Goal: Information Seeking & Learning: Learn about a topic

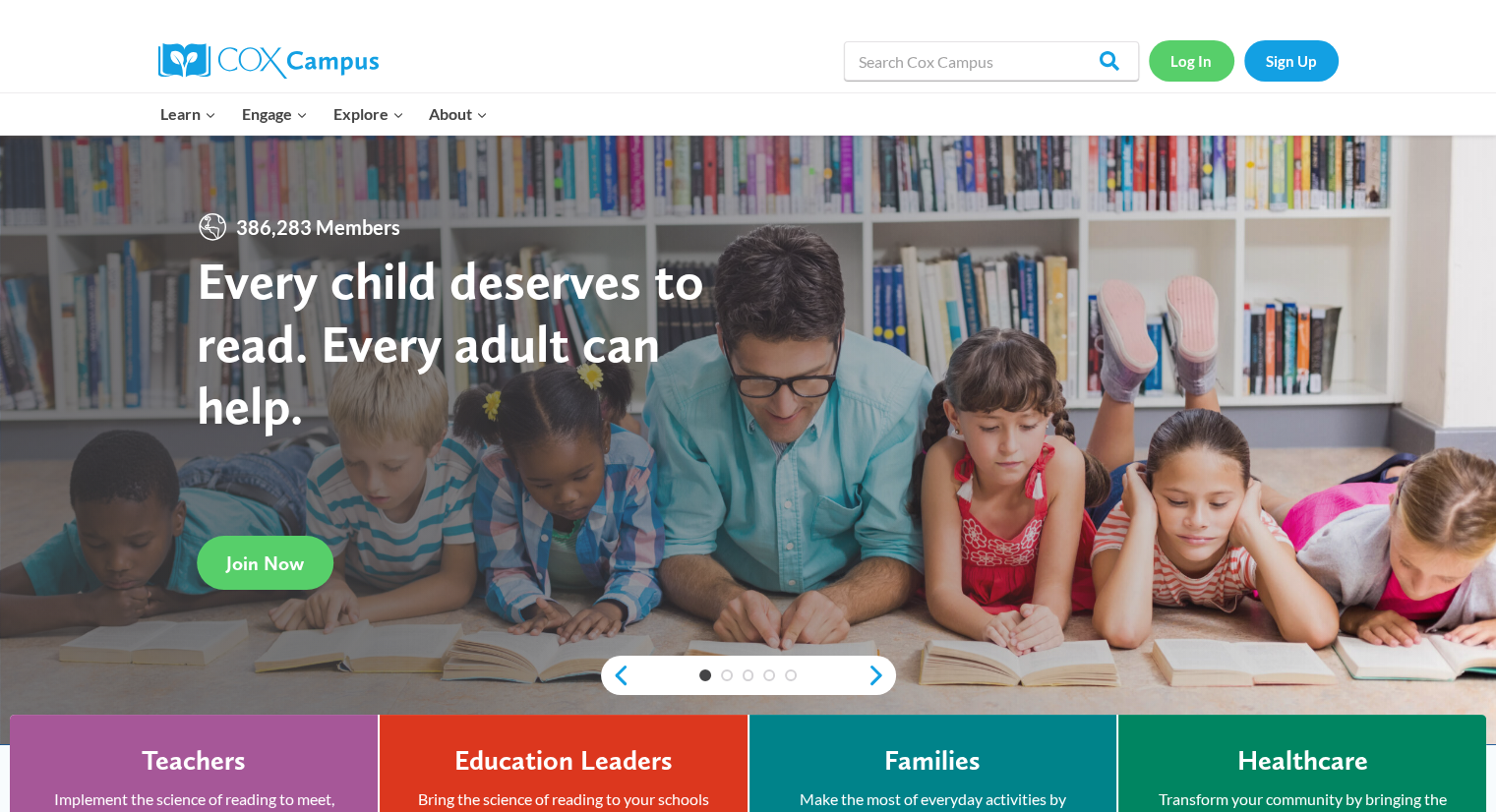
click at [1214, 63] on link "Log In" at bounding box center [1192, 60] width 86 height 40
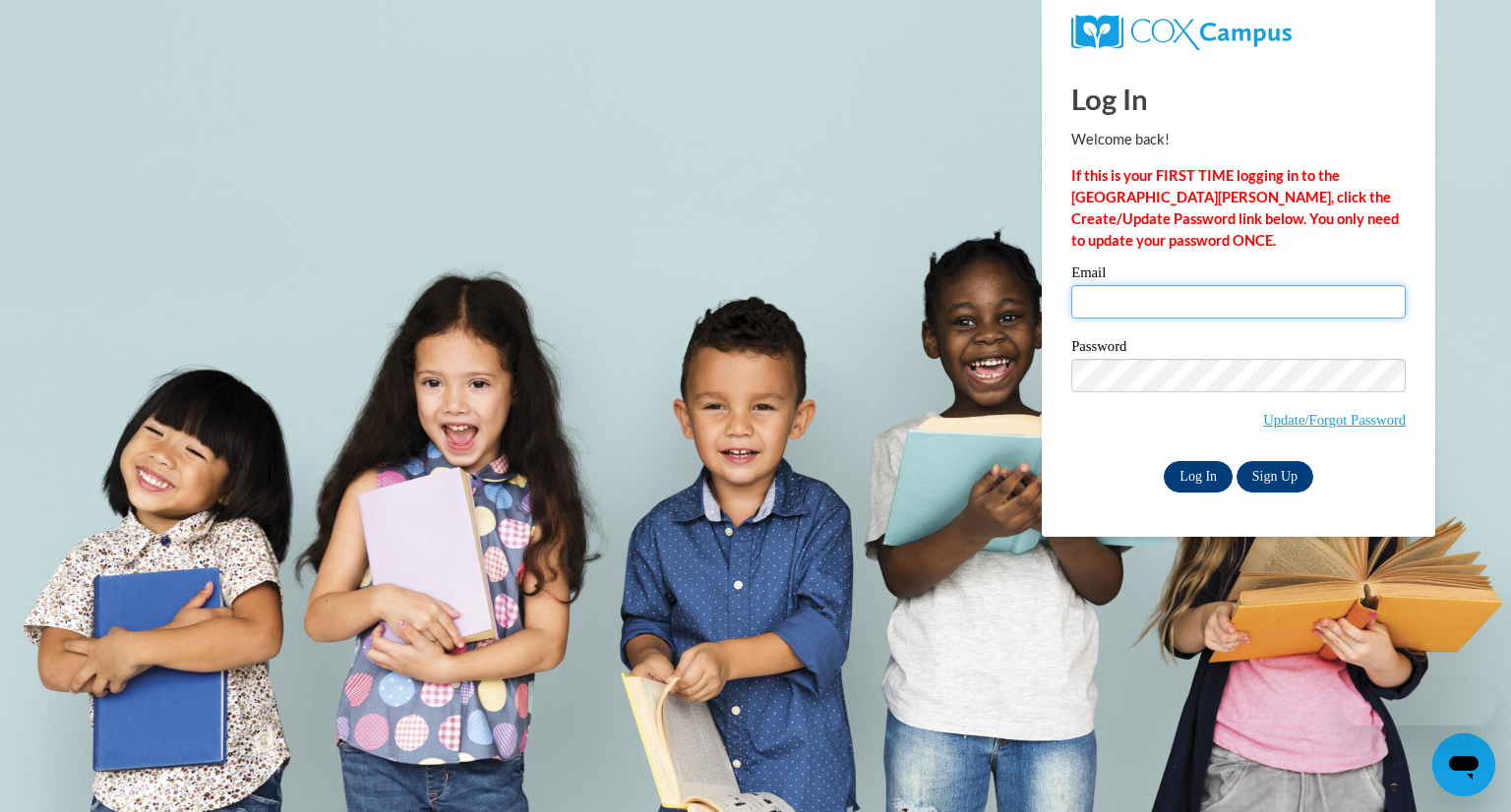
type input "smoser@daltonstate.edu"
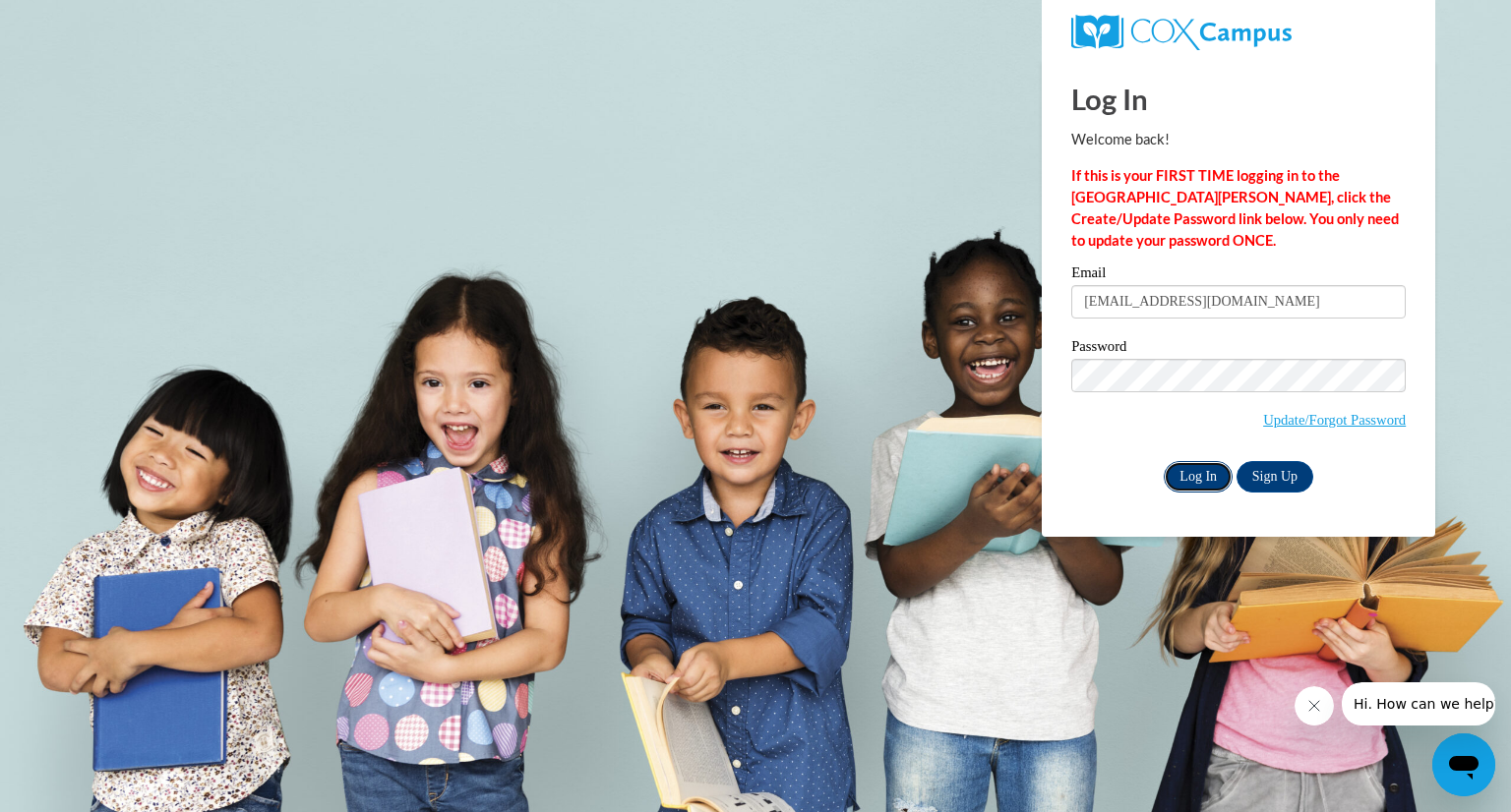
click at [1207, 469] on input "Log In" at bounding box center [1197, 476] width 69 height 31
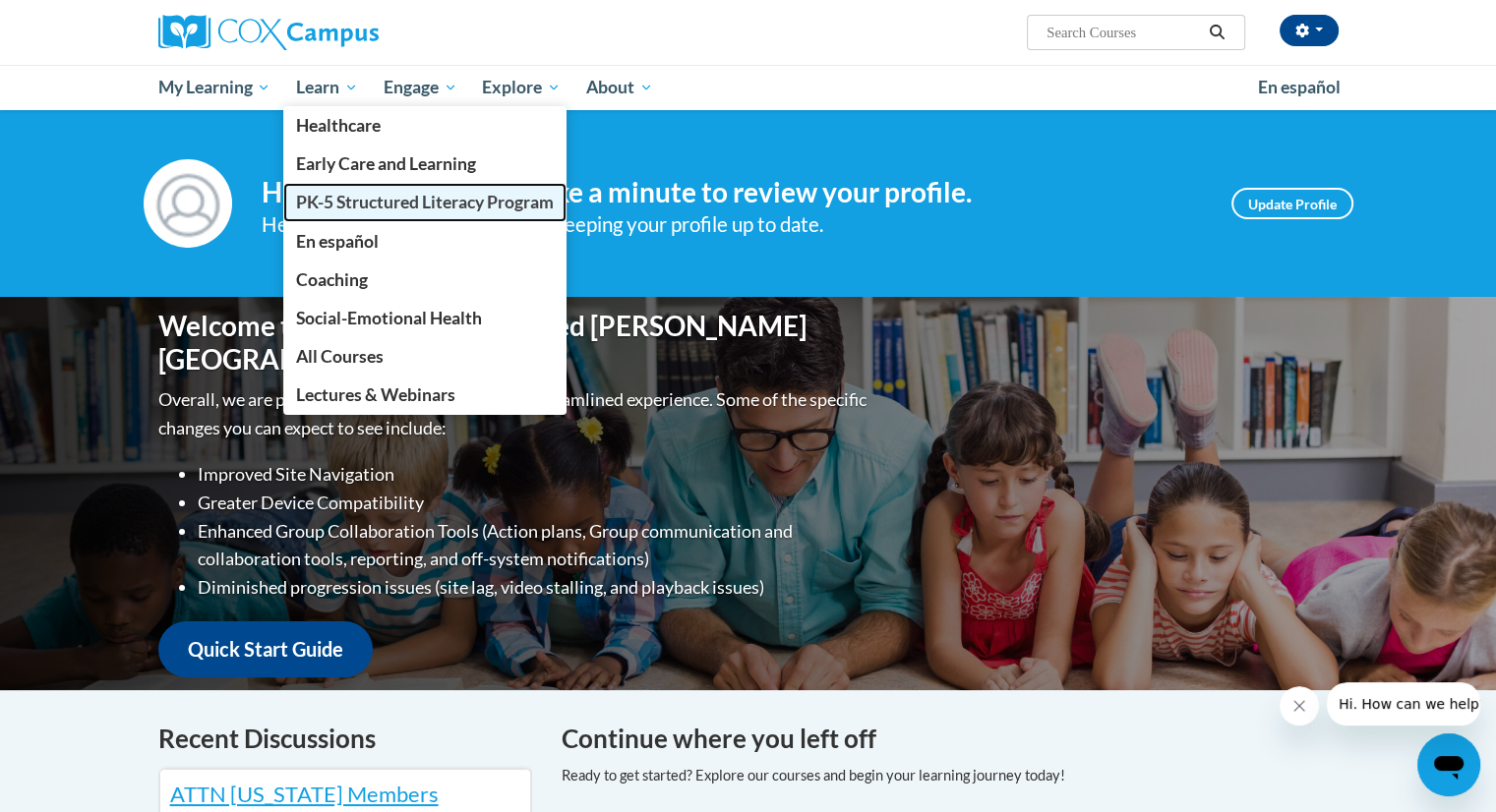
click at [447, 213] on span "PK-5 Structured Literacy Program" at bounding box center [425, 202] width 258 height 21
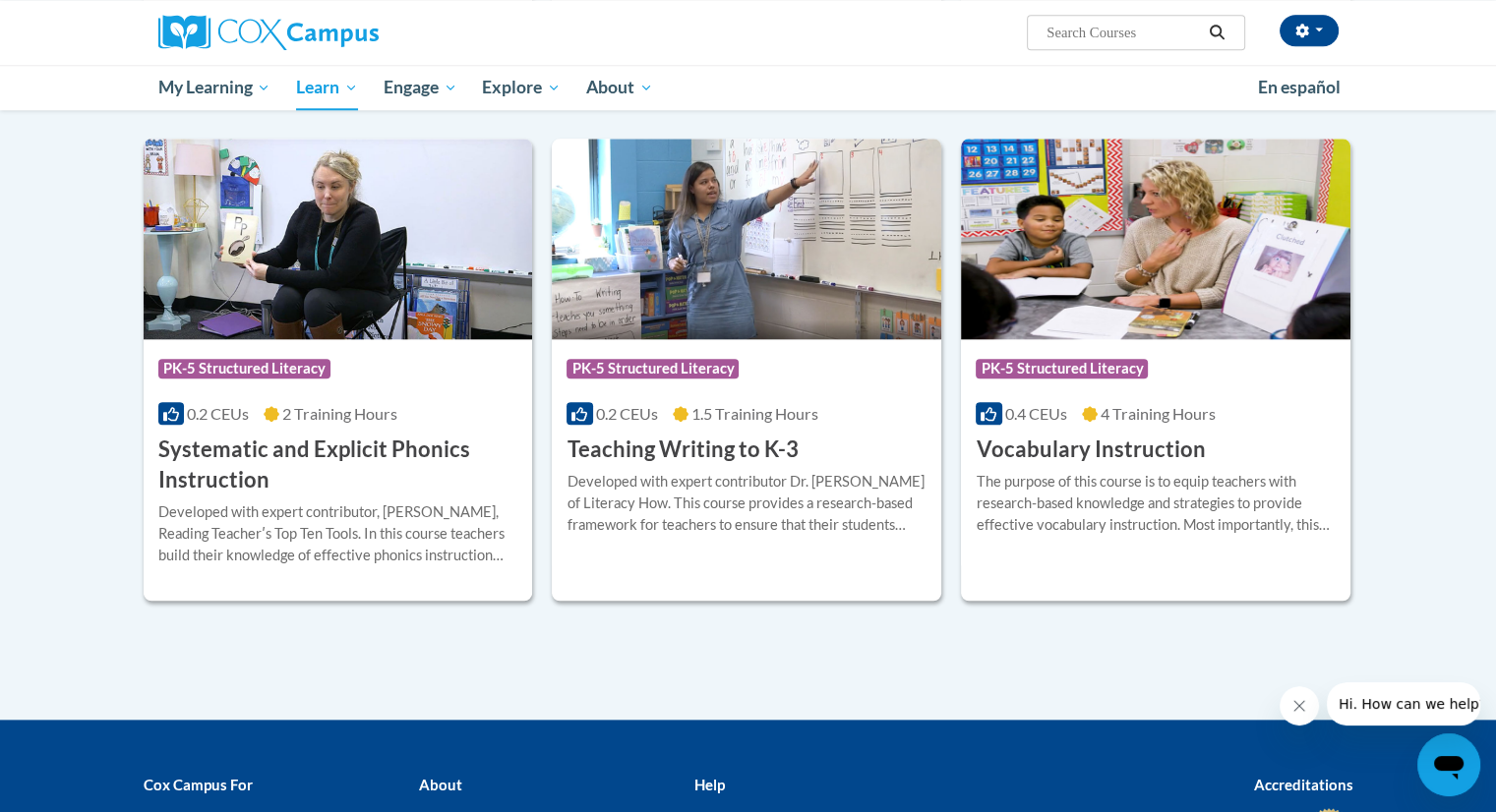
scroll to position [2113, 0]
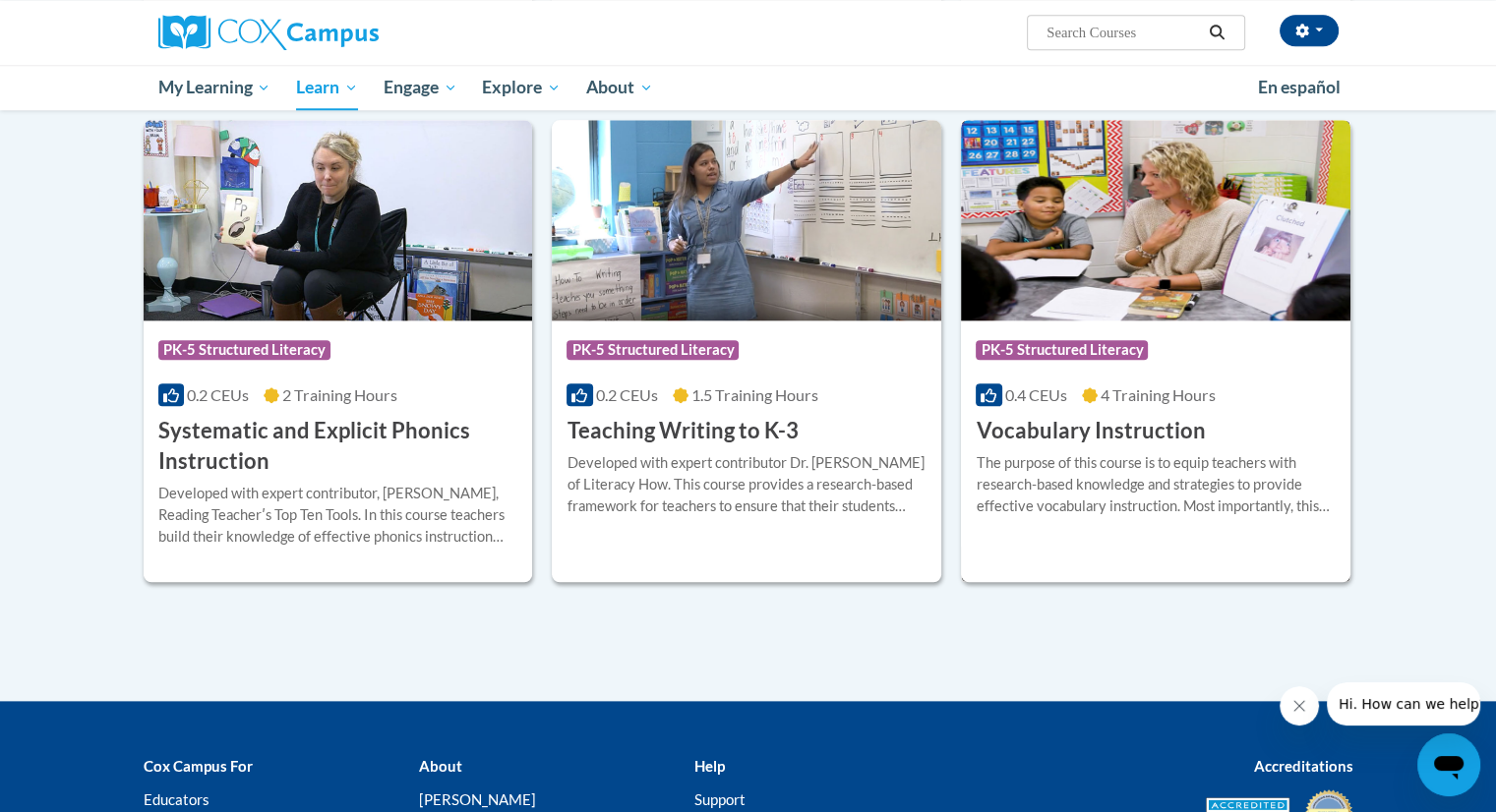
click at [1191, 359] on div "Course Category: PK-5 Structured Literacy" at bounding box center [1155, 353] width 360 height 44
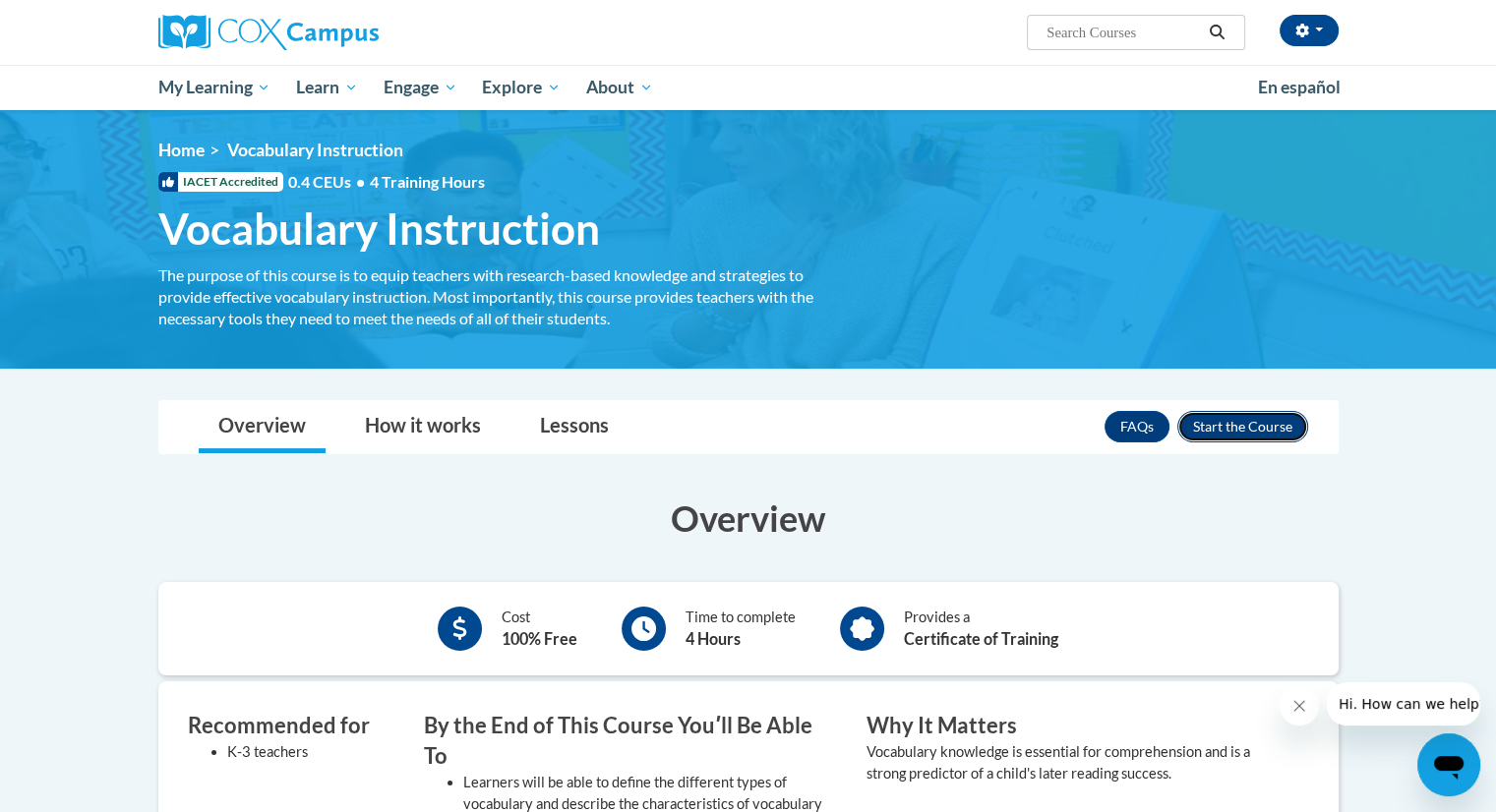
click at [1257, 430] on button "Enroll" at bounding box center [1242, 425] width 131 height 31
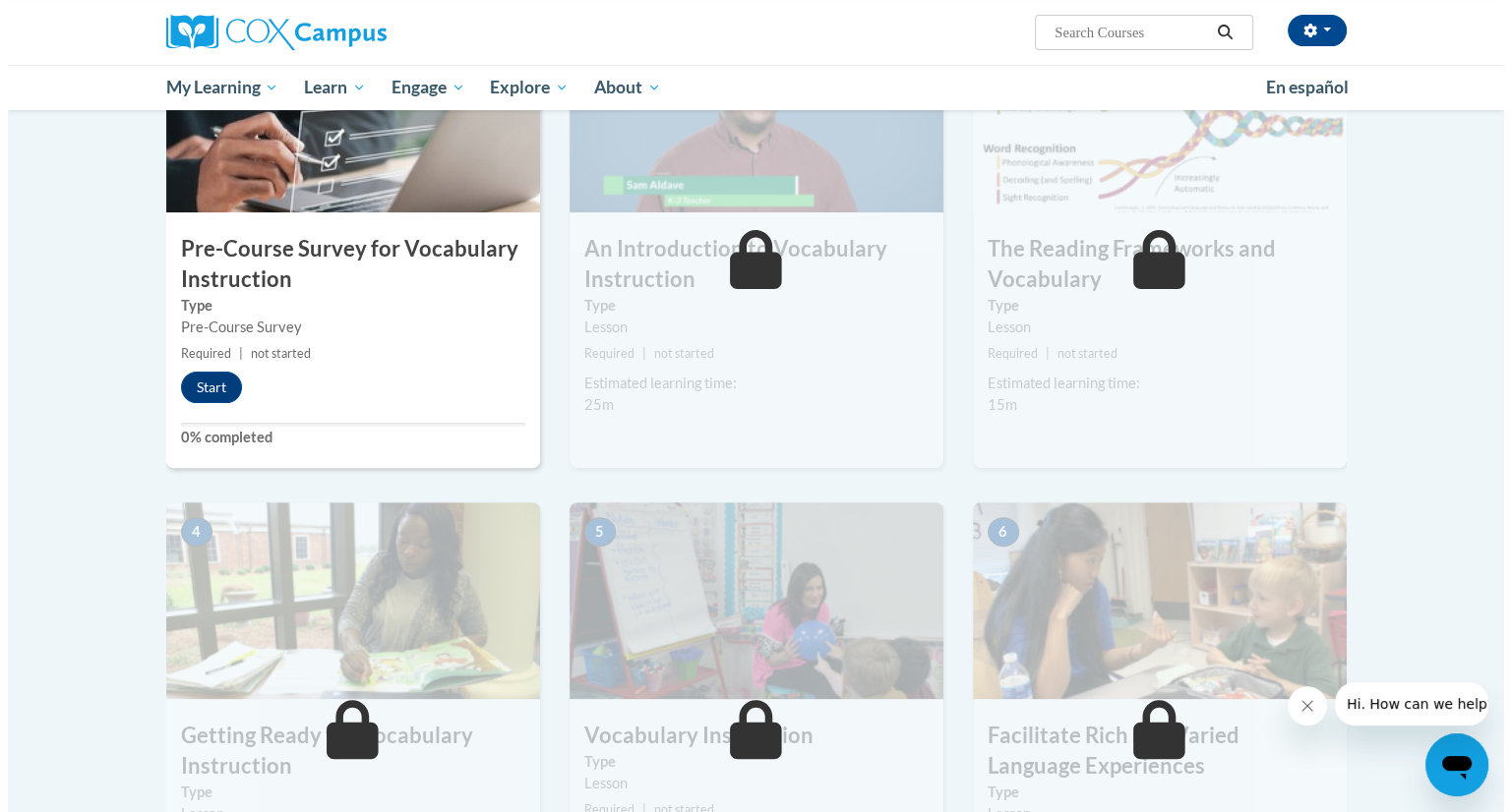
scroll to position [495, 0]
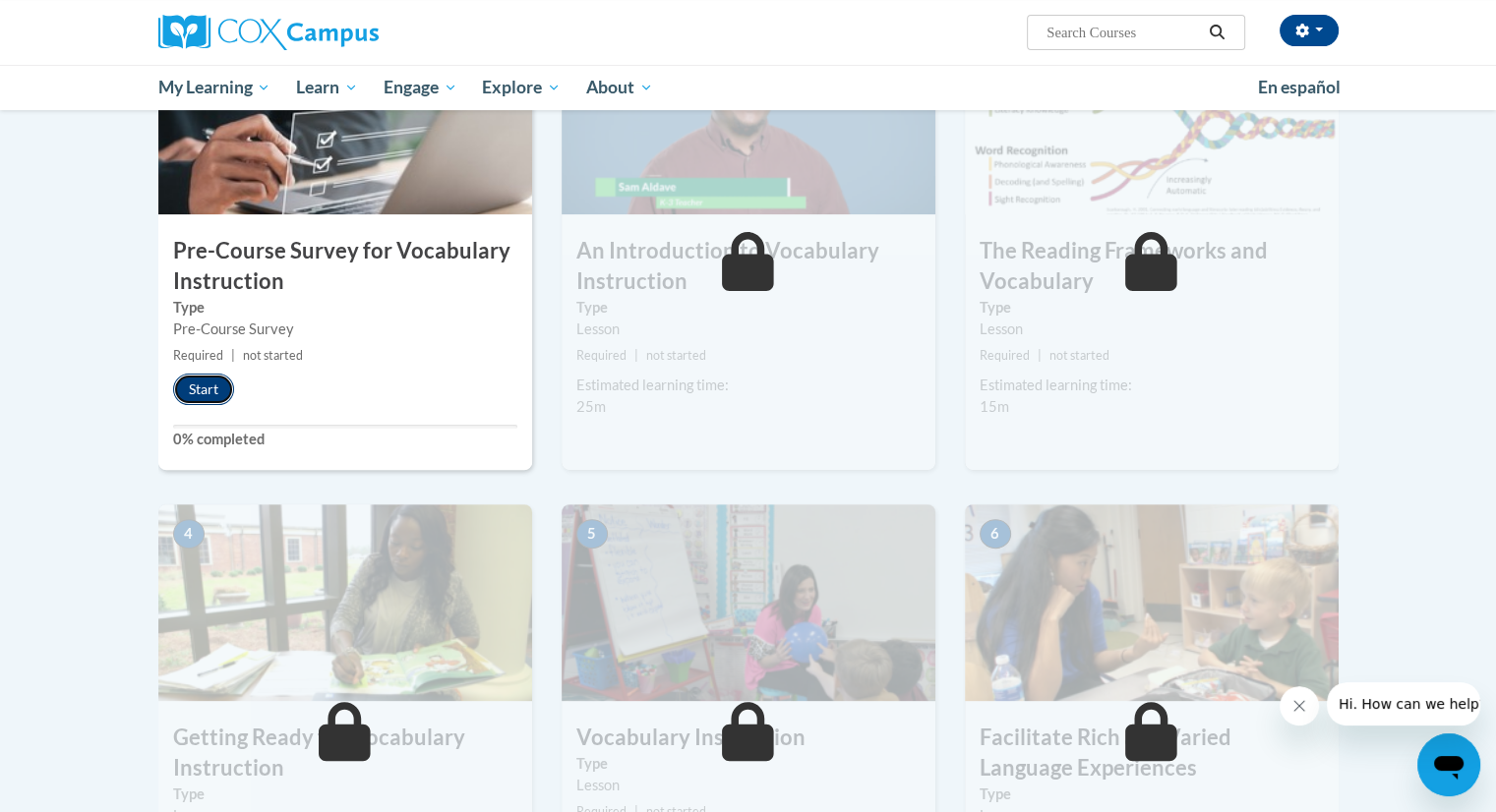
click at [213, 391] on button "Start" at bounding box center [203, 389] width 61 height 31
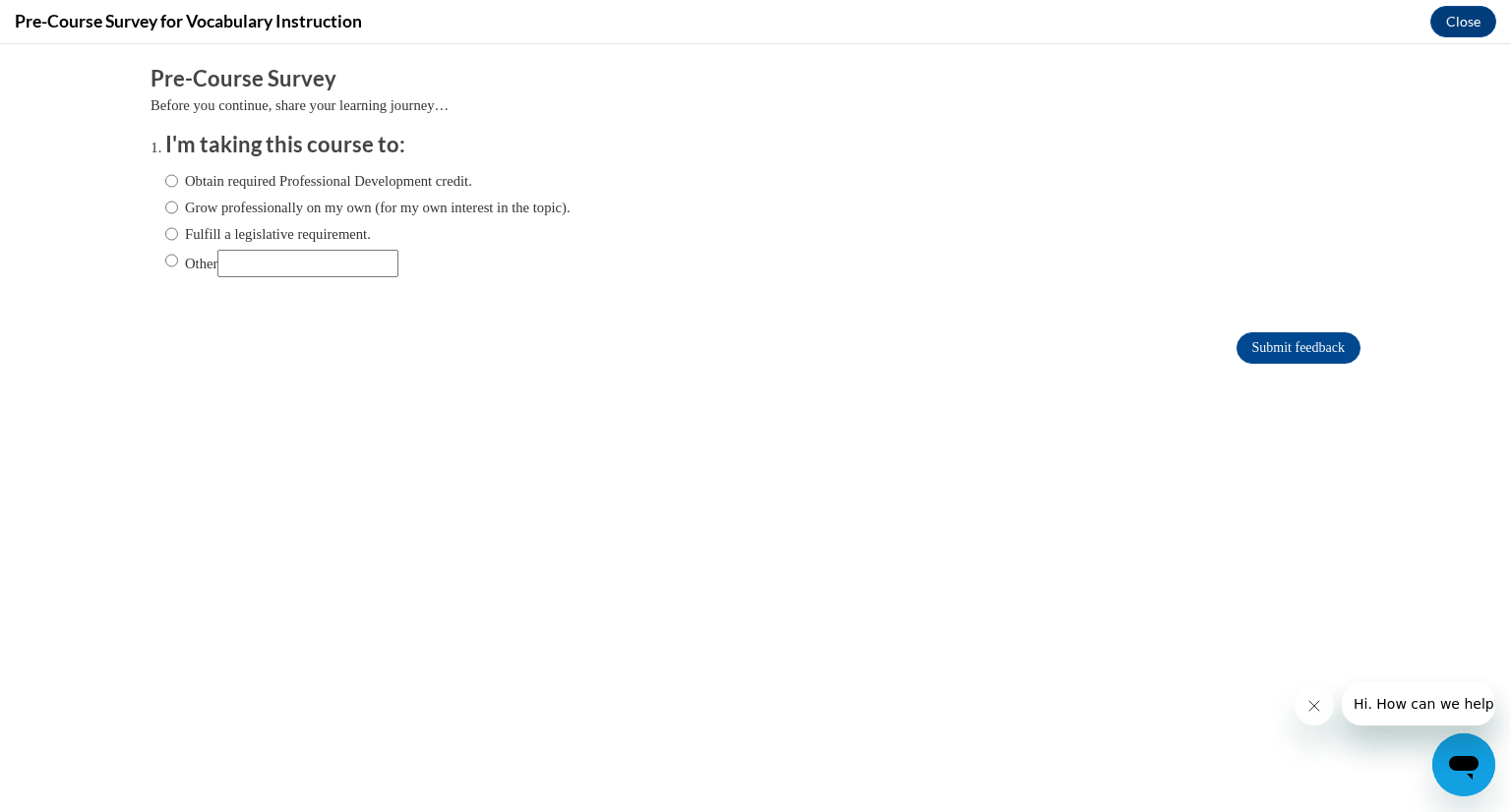
scroll to position [0, 0]
click at [230, 177] on label "Obtain required Professional Development credit." at bounding box center [318, 181] width 307 height 22
click at [178, 177] on input "Obtain required Professional Development credit." at bounding box center [171, 181] width 13 height 22
radio input "true"
click at [1315, 338] on input "Submit feedback" at bounding box center [1298, 348] width 124 height 31
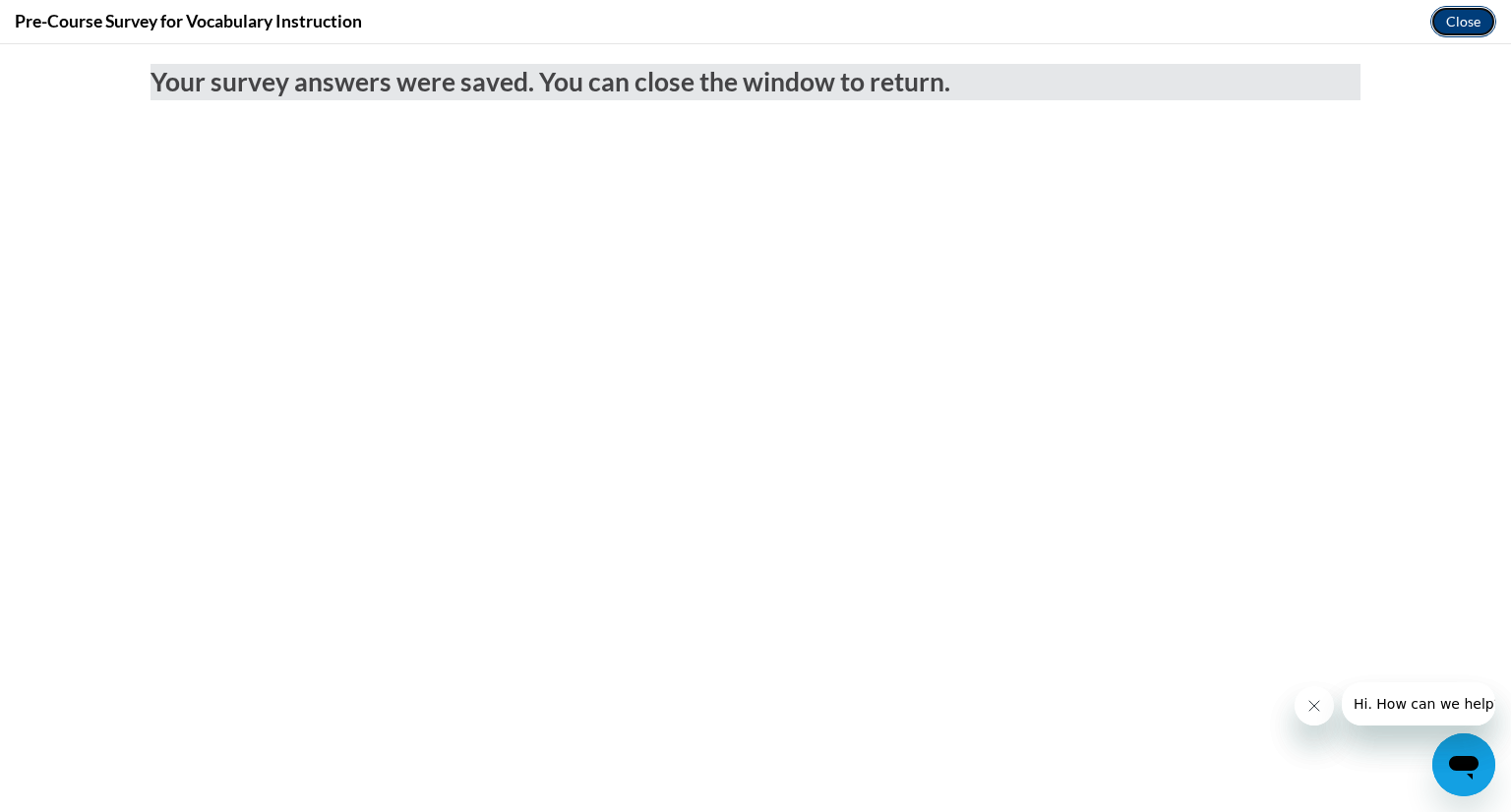
click at [1467, 20] on button "Close" at bounding box center [1463, 21] width 66 height 31
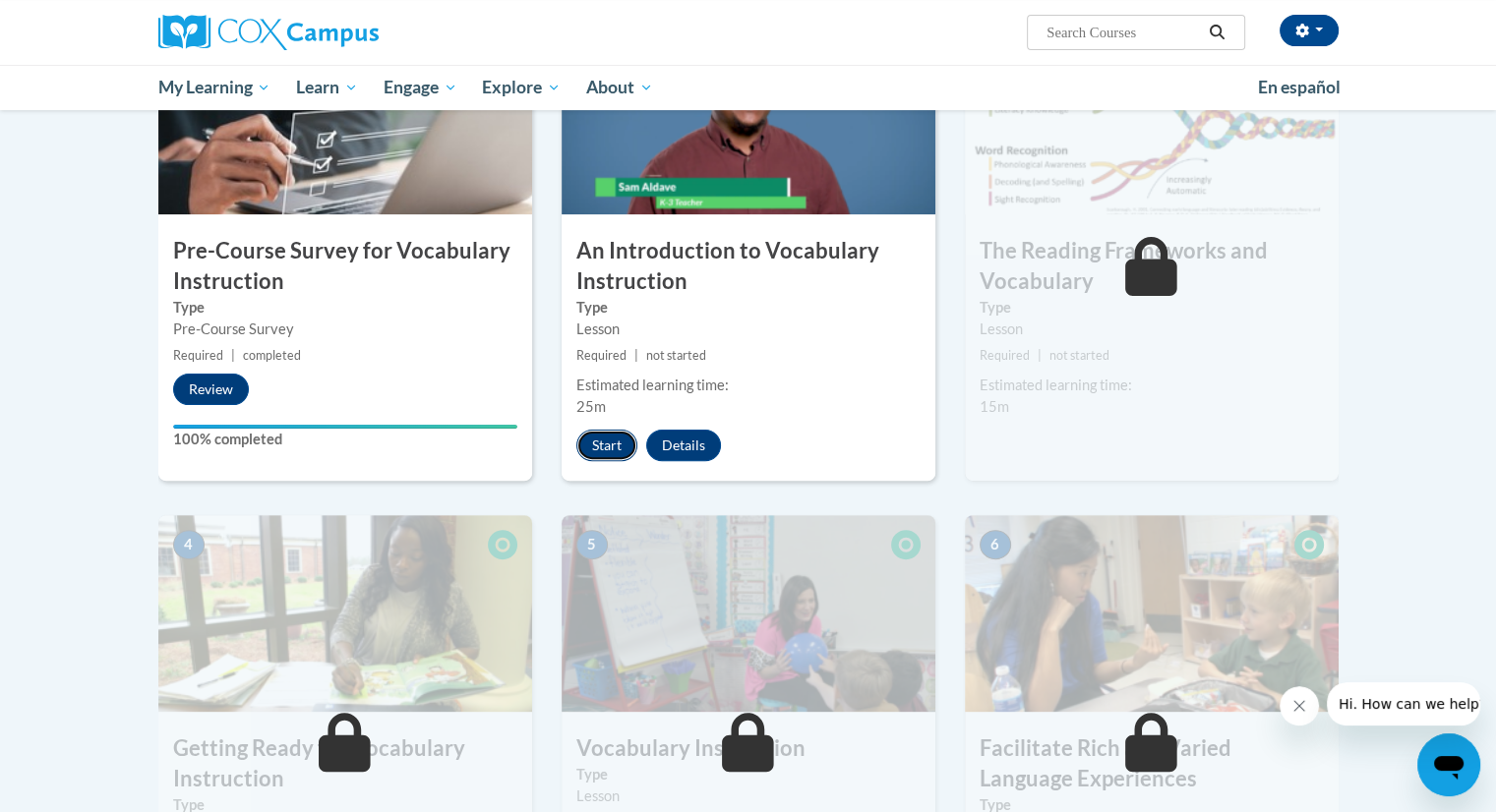
click at [600, 443] on button "Start" at bounding box center [607, 444] width 61 height 31
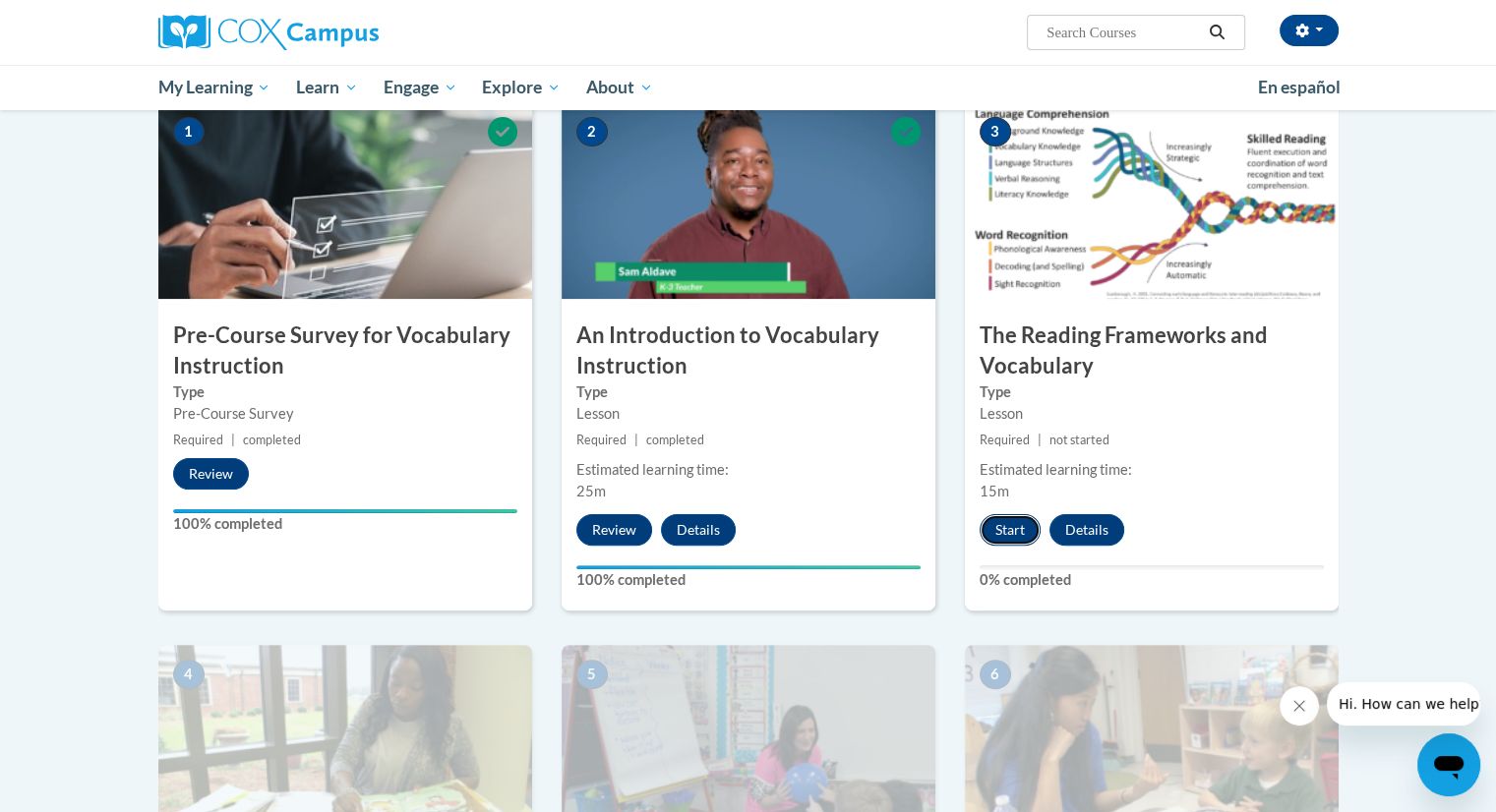
click at [995, 541] on button "Start" at bounding box center [1009, 529] width 61 height 31
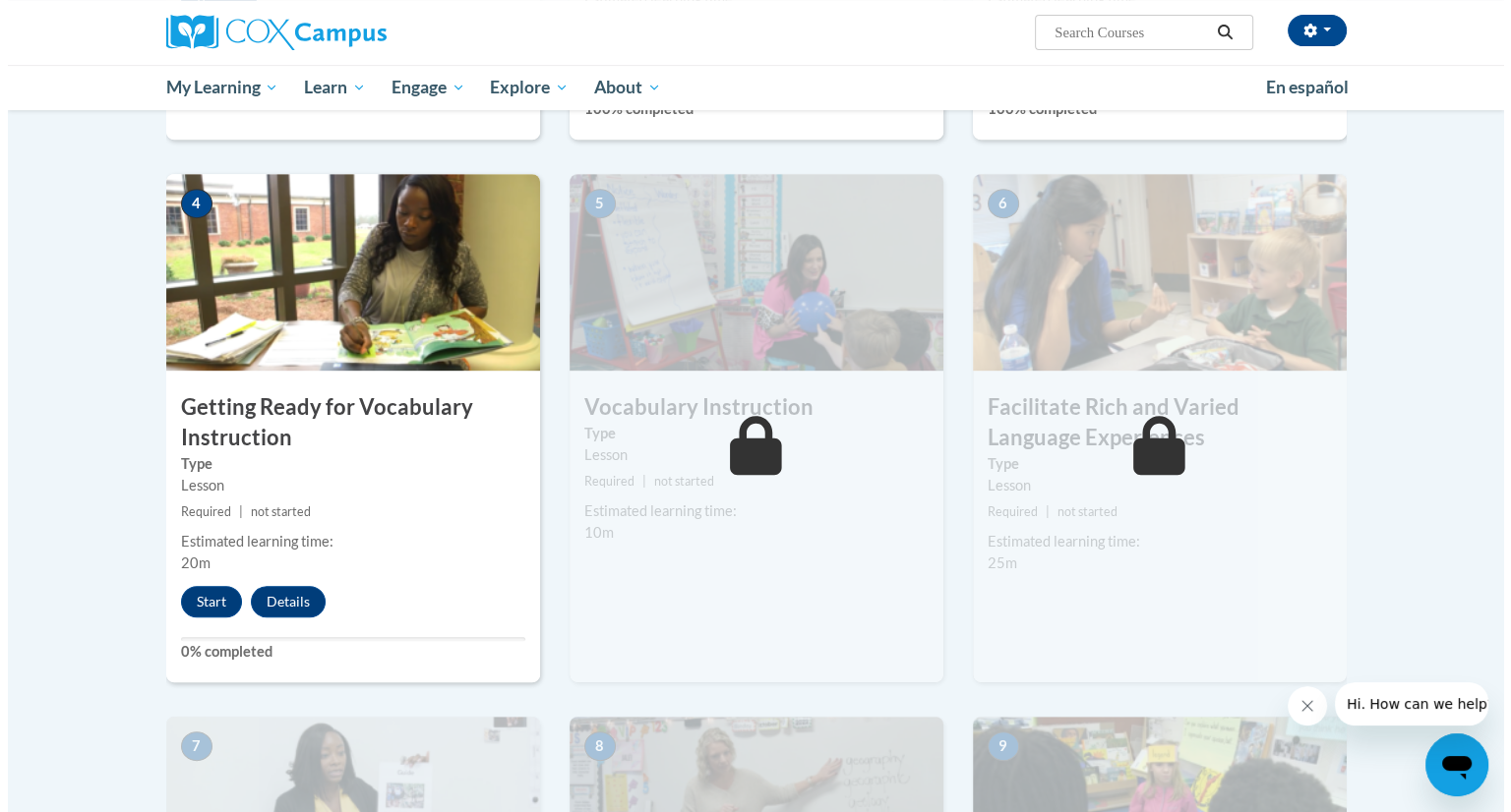
scroll to position [908, 0]
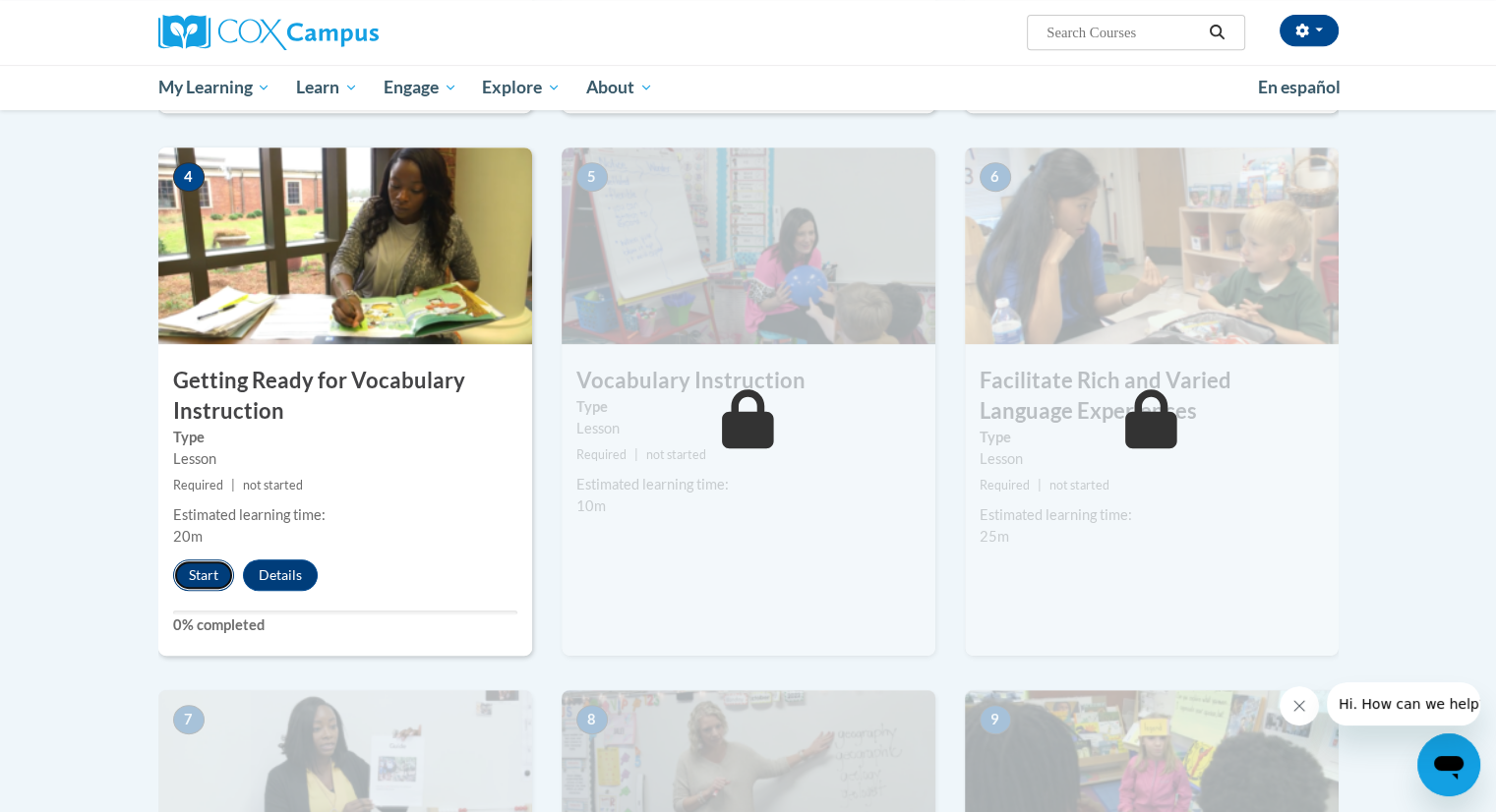
click at [208, 571] on button "Start" at bounding box center [203, 574] width 61 height 31
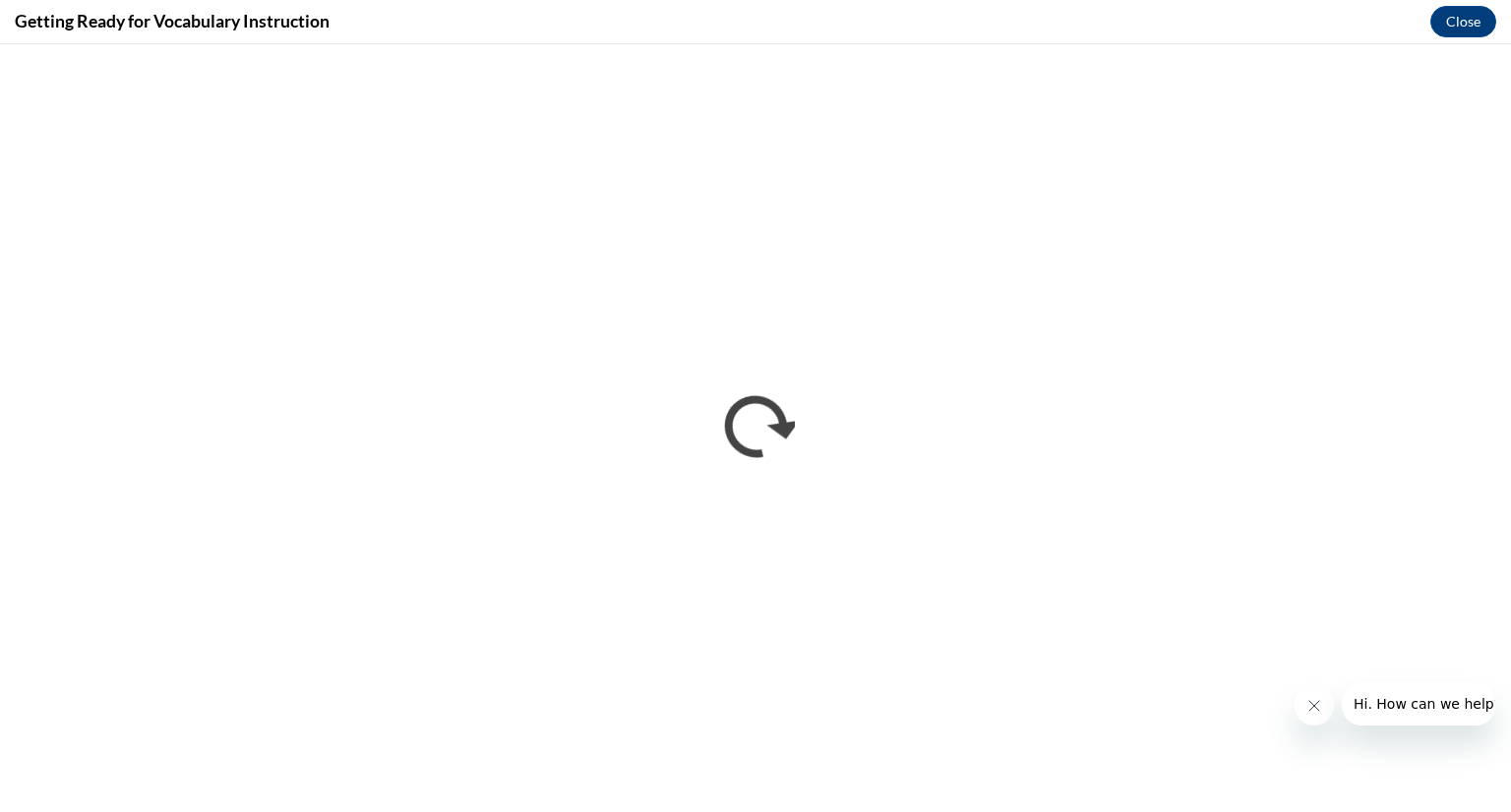
scroll to position [0, 0]
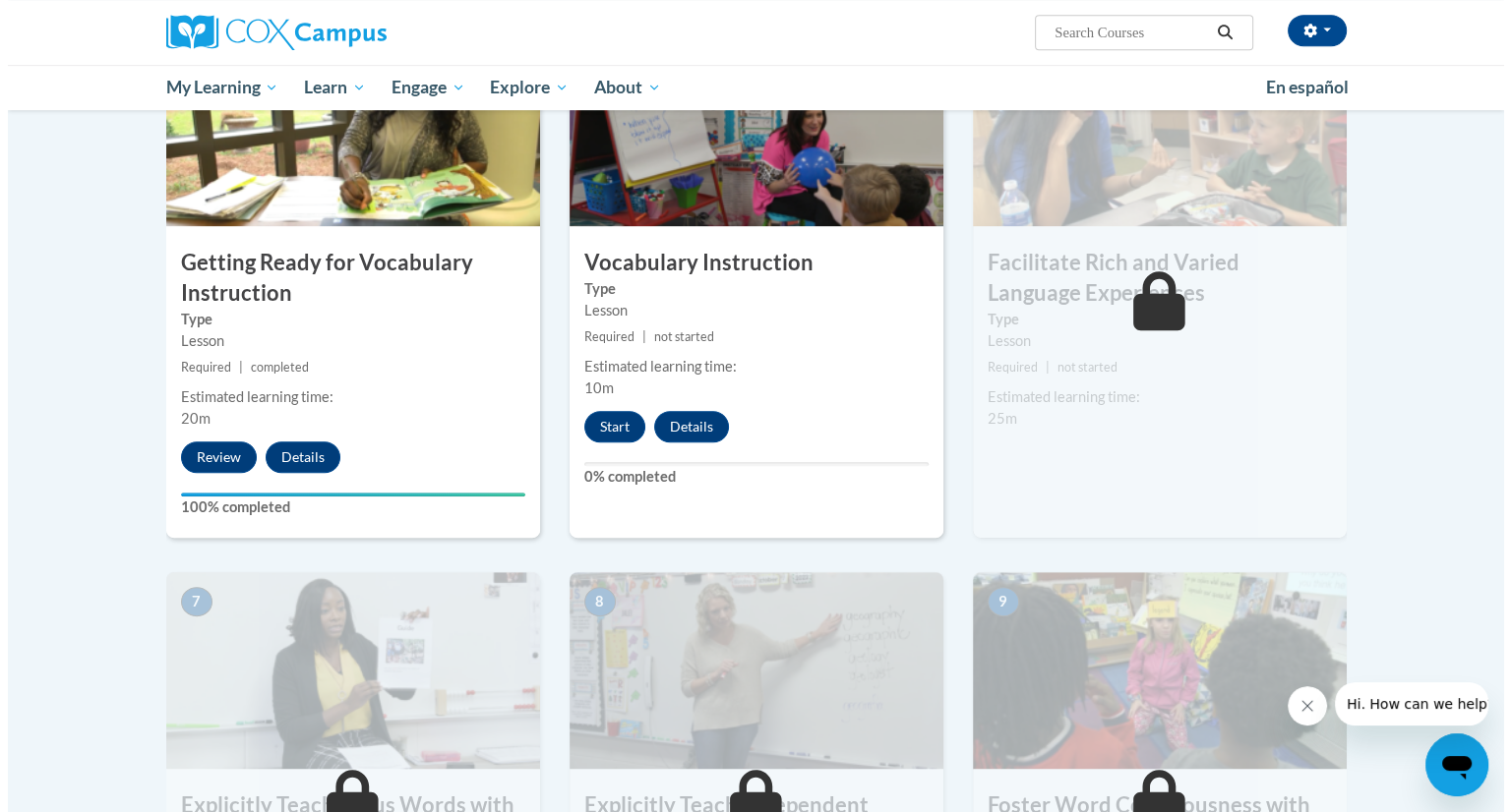
scroll to position [1027, 0]
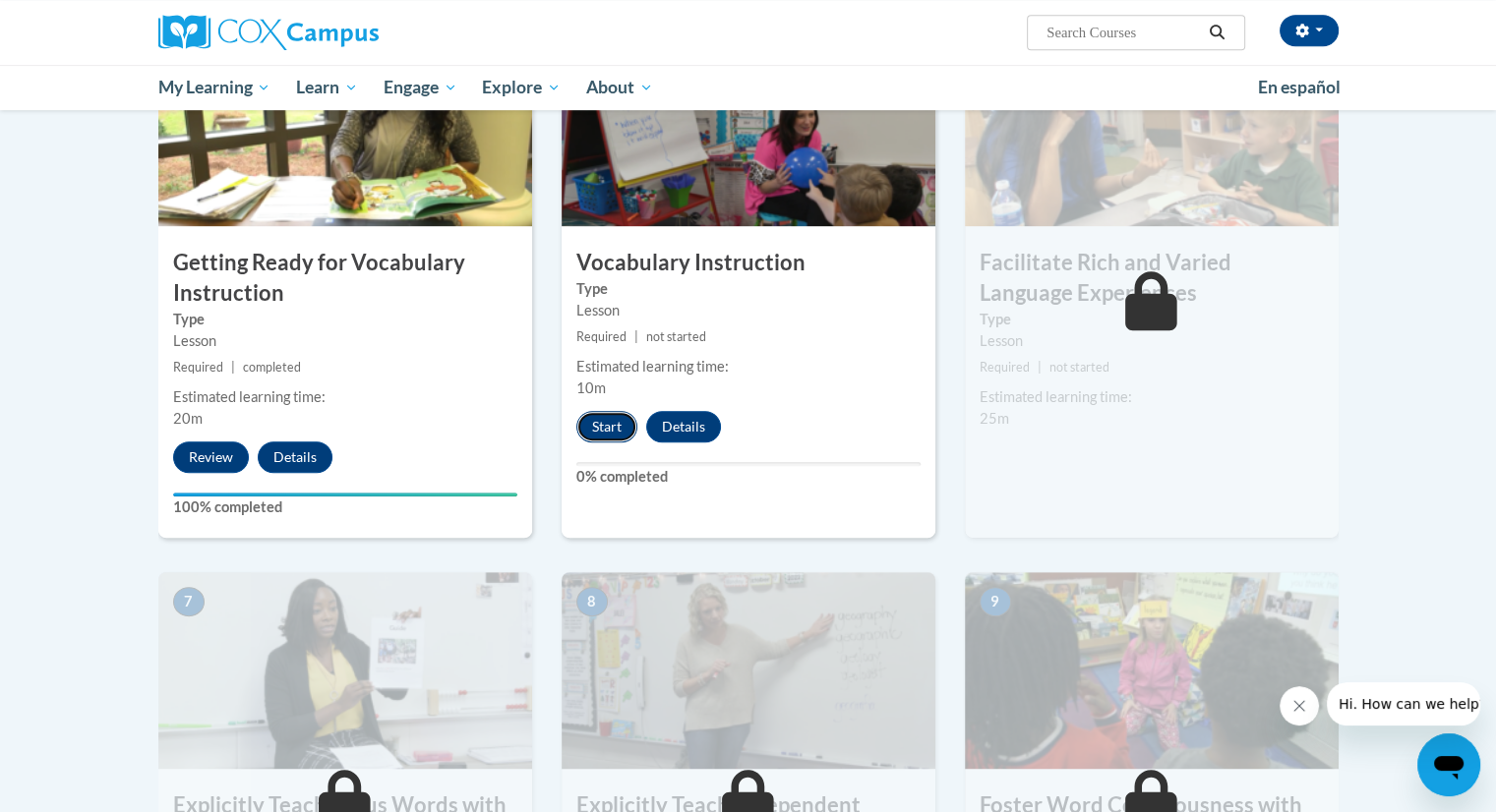
click at [607, 431] on button "Start" at bounding box center [607, 425] width 61 height 31
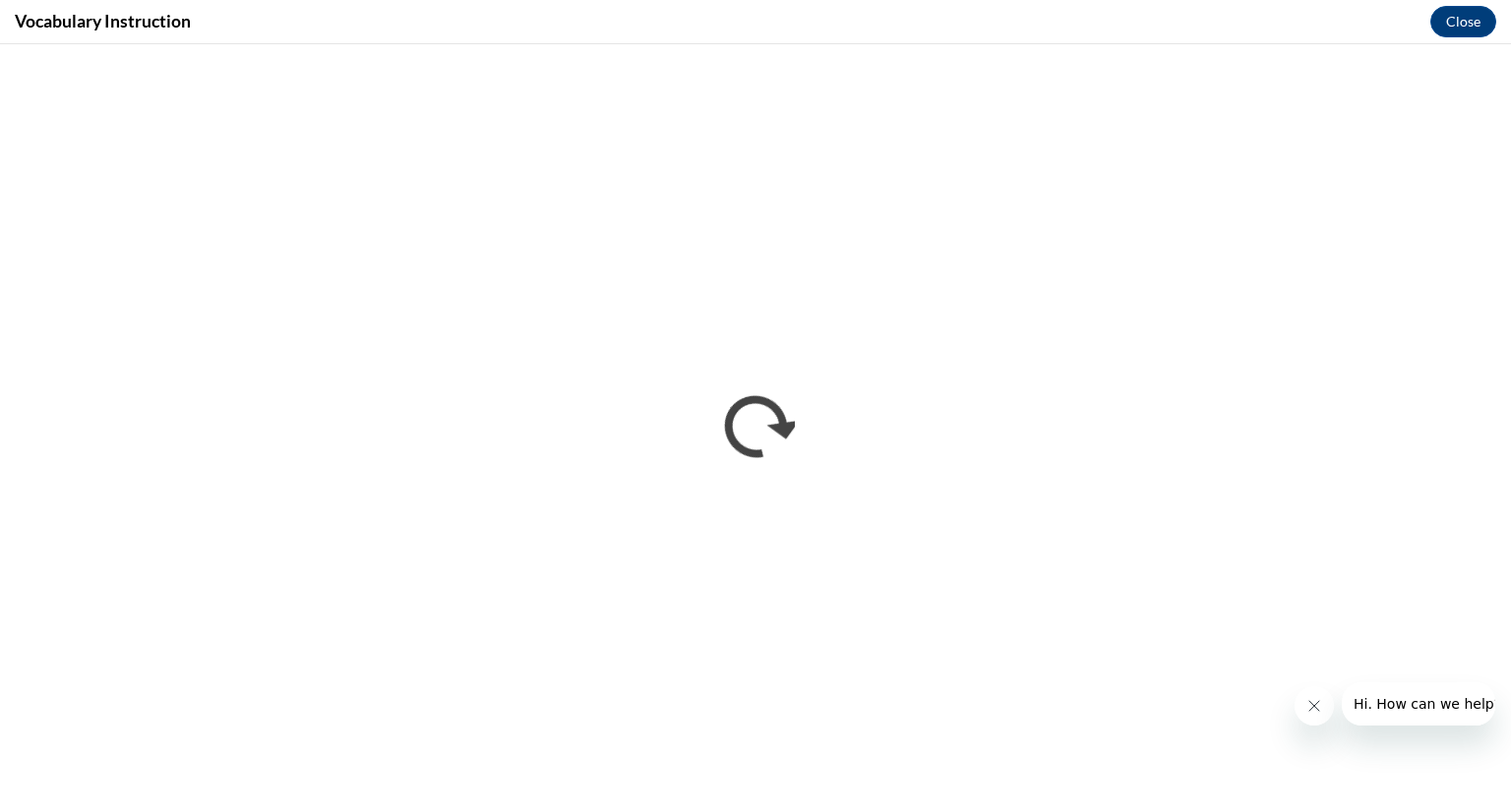
scroll to position [0, 0]
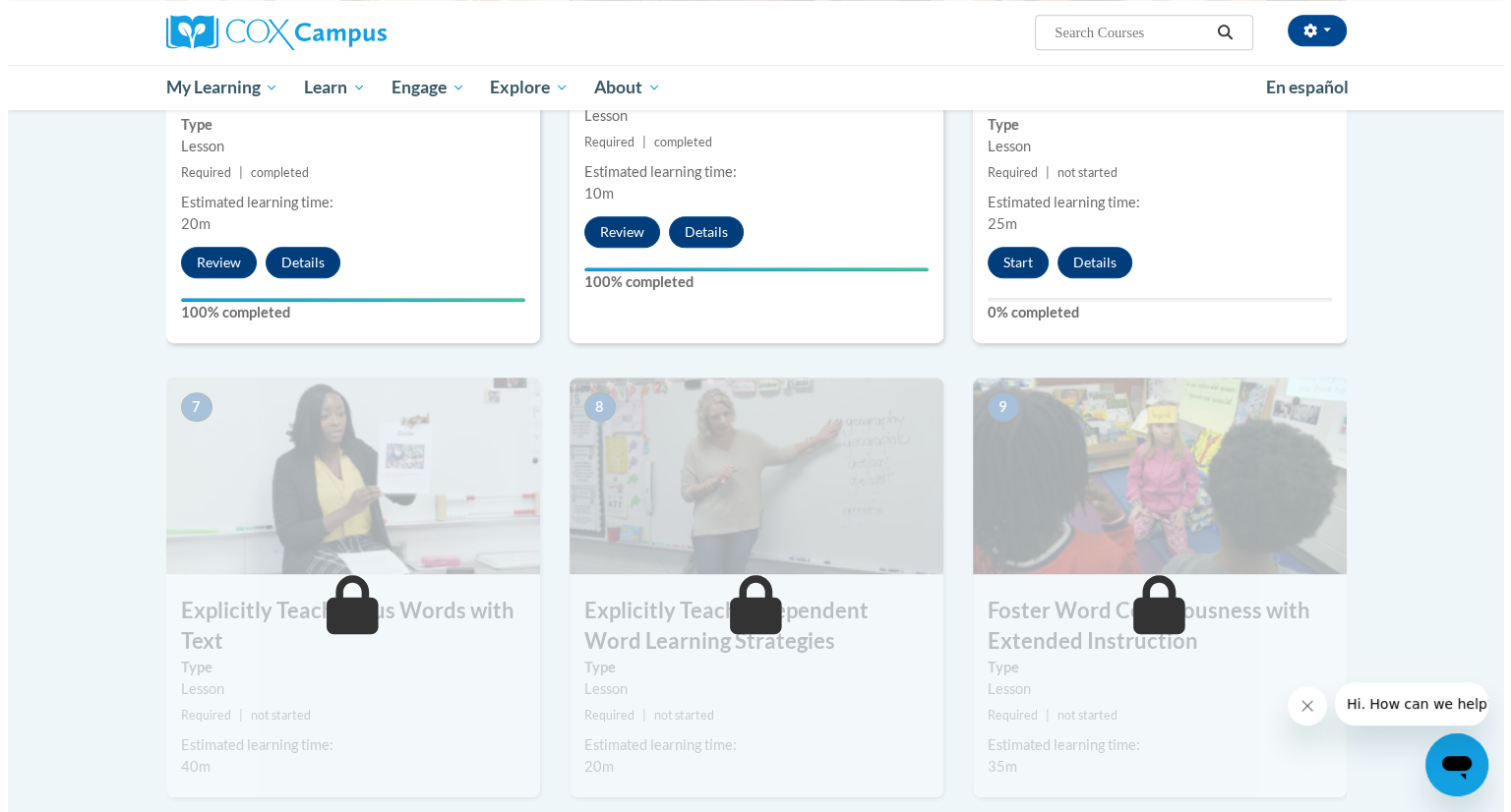
scroll to position [1222, 0]
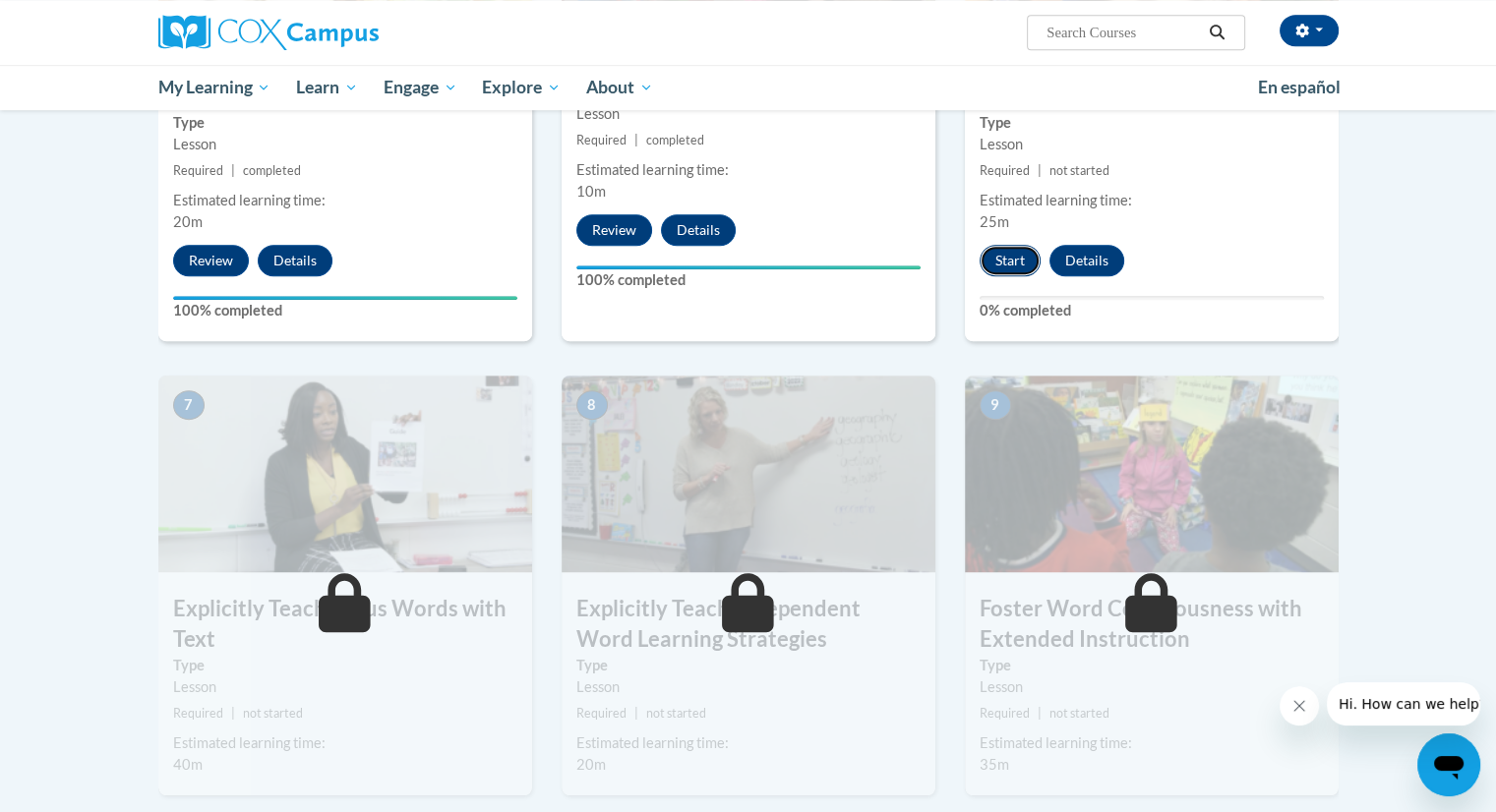
click at [999, 259] on button "Start" at bounding box center [1009, 260] width 61 height 31
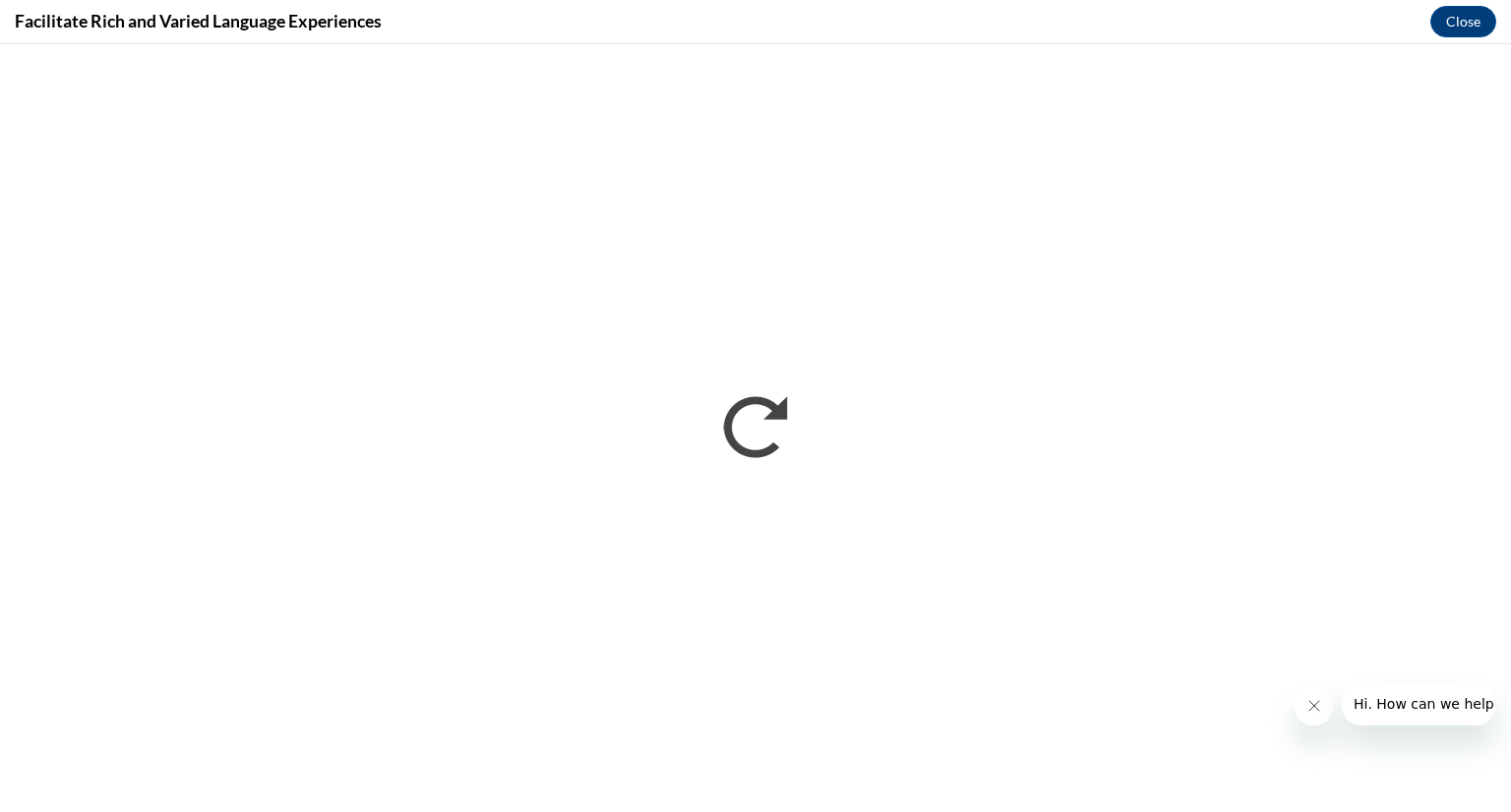
scroll to position [0, 0]
